Goal: Book appointment/travel/reservation

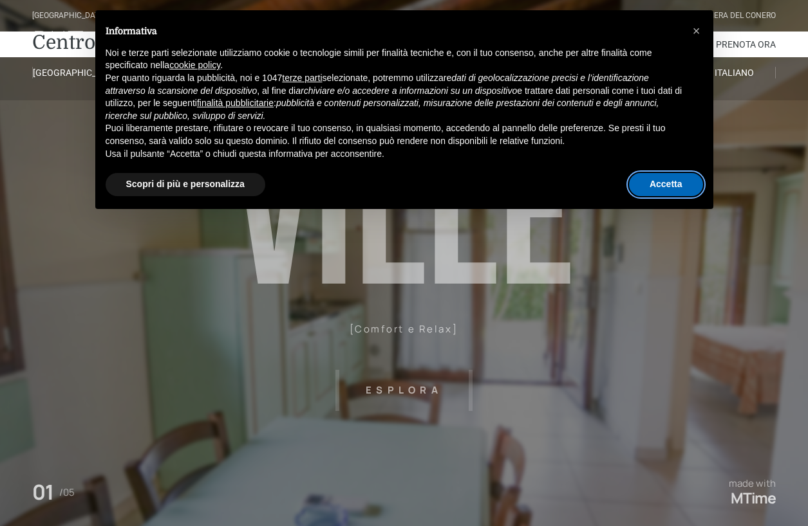
click at [672, 183] on button "Accetta" at bounding box center [666, 184] width 74 height 23
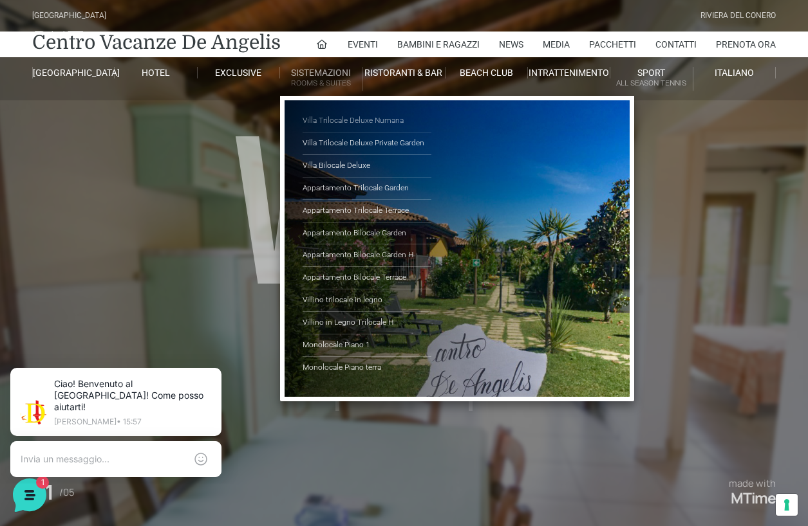
click at [331, 118] on link "Villa Trilocale Deluxe Numana" at bounding box center [366, 121] width 129 height 23
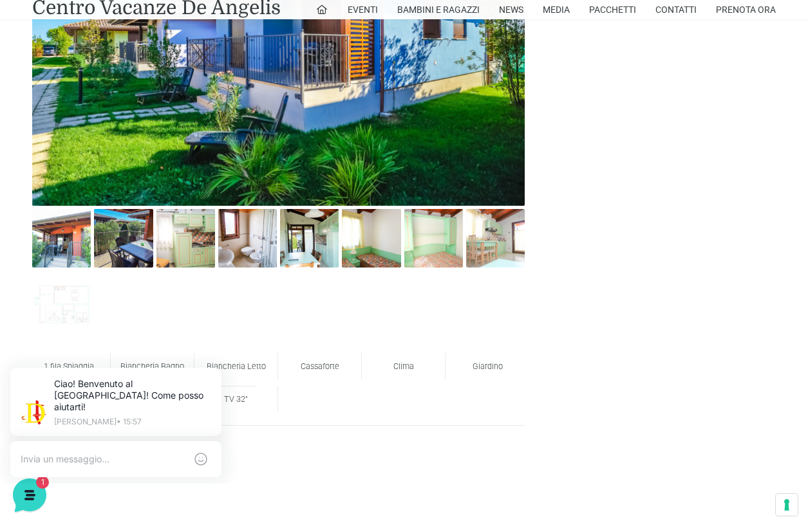
scroll to position [722, 0]
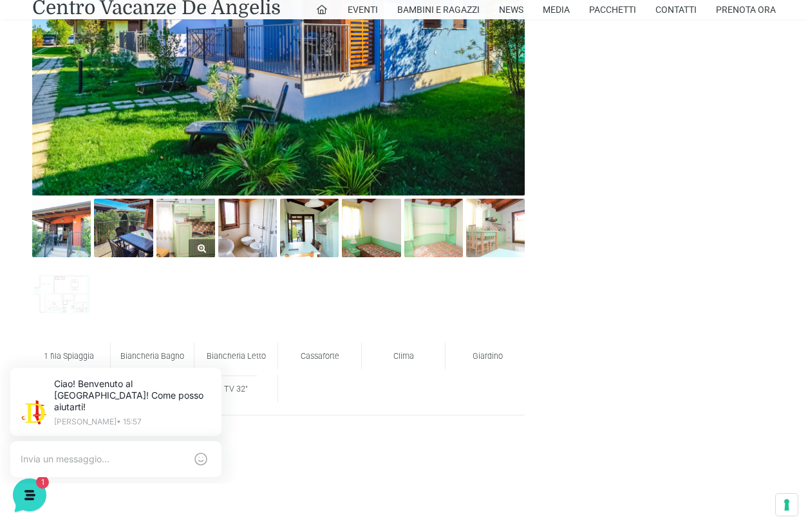
click at [196, 248] on link at bounding box center [185, 228] width 59 height 59
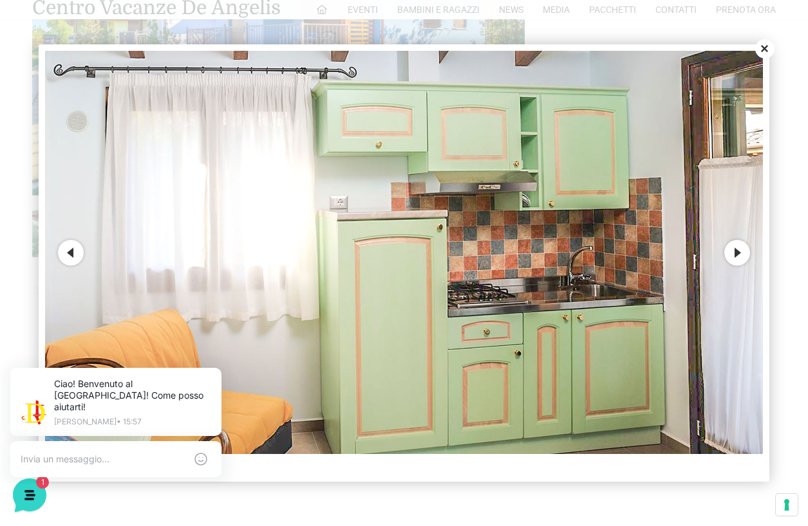
click at [737, 250] on button "Next" at bounding box center [737, 253] width 26 height 26
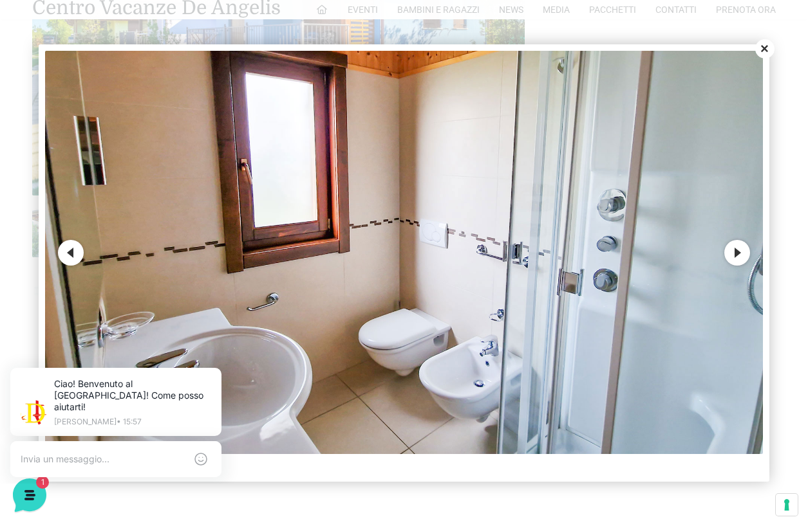
scroll to position [0, 0]
click at [737, 250] on button "Next" at bounding box center [737, 253] width 26 height 26
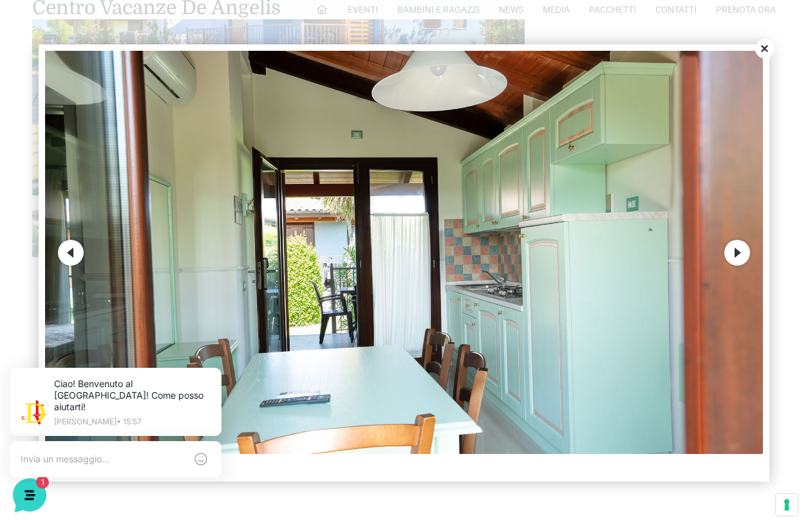
click at [737, 250] on button "Next" at bounding box center [737, 253] width 26 height 26
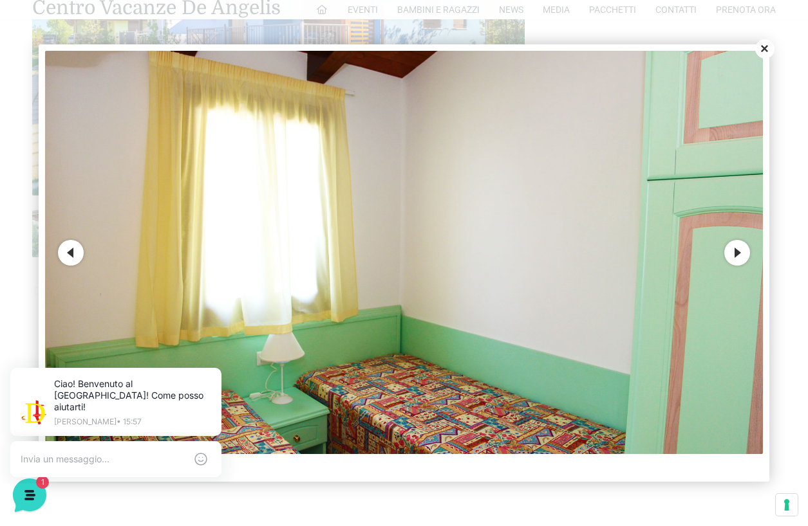
click at [737, 250] on button "Next" at bounding box center [737, 253] width 26 height 26
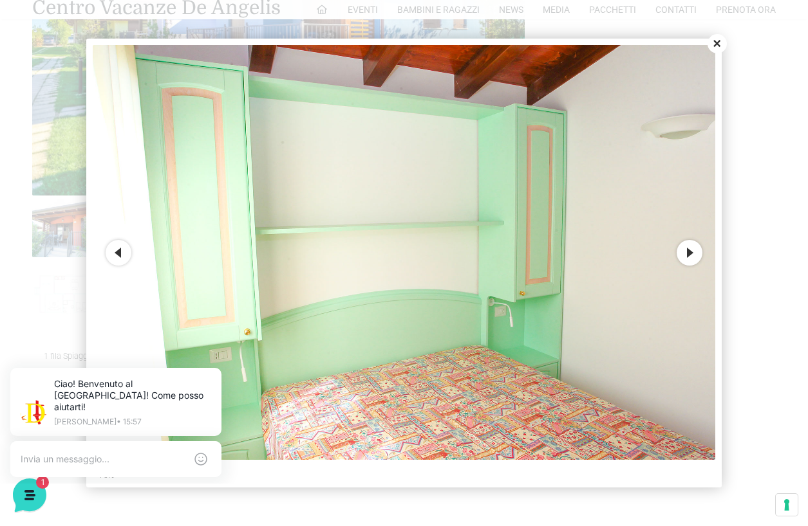
click at [737, 250] on div at bounding box center [404, 263] width 808 height 526
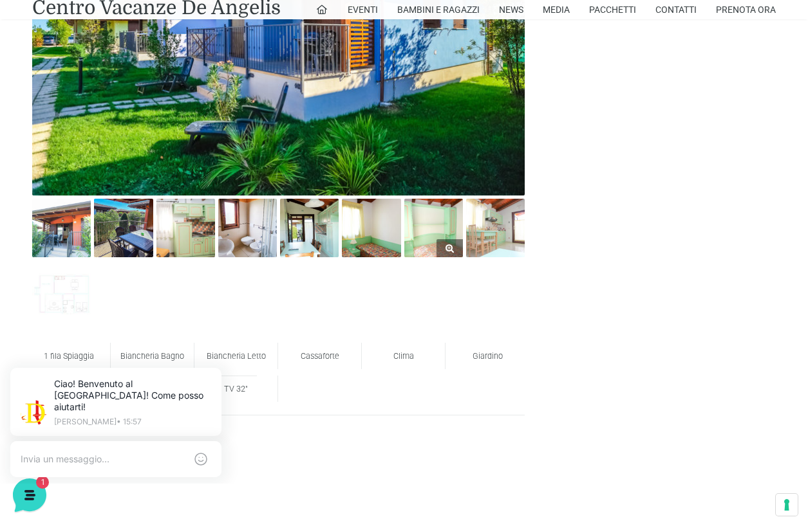
click at [437, 243] on link at bounding box center [433, 228] width 59 height 59
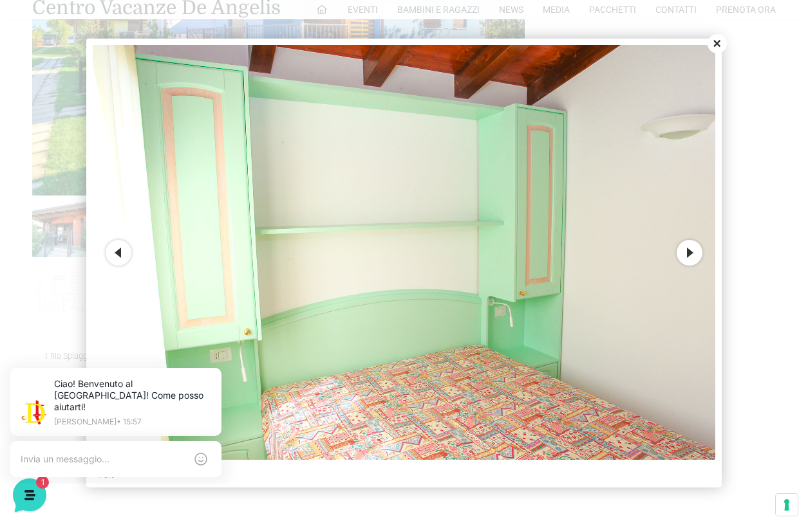
click at [695, 253] on button "Next" at bounding box center [689, 253] width 26 height 26
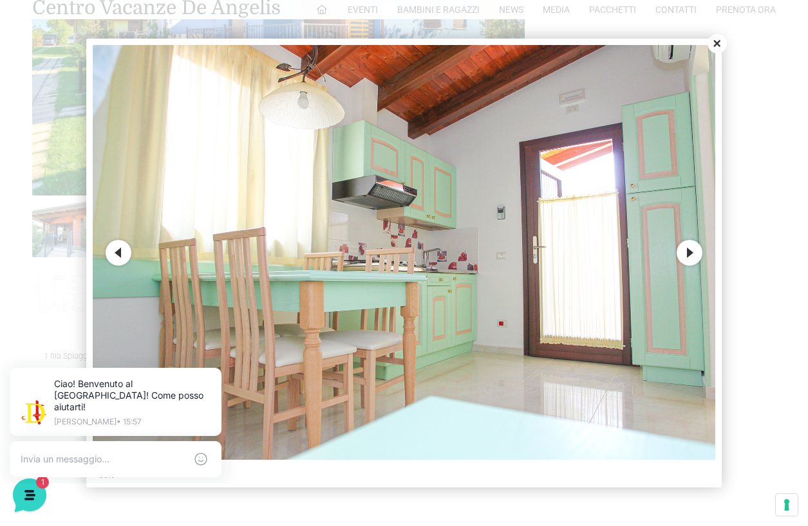
click at [695, 253] on button "Next" at bounding box center [689, 253] width 26 height 26
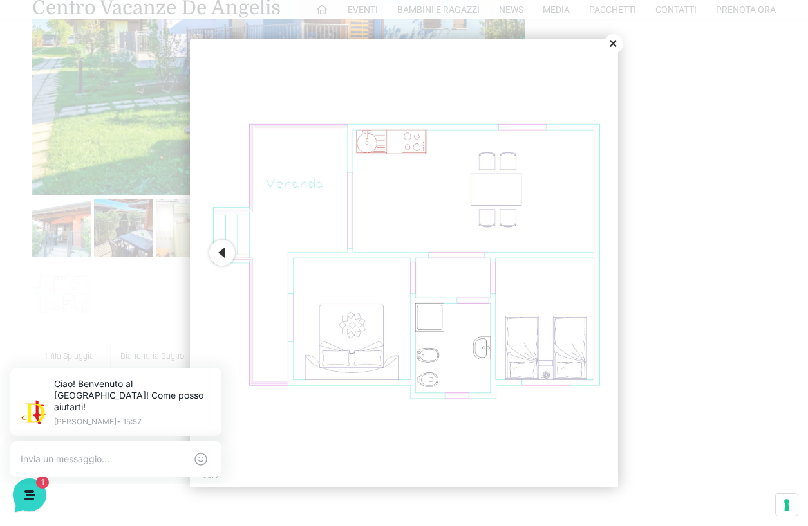
click at [614, 43] on button "Close" at bounding box center [613, 43] width 19 height 19
